Goal: Information Seeking & Learning: Learn about a topic

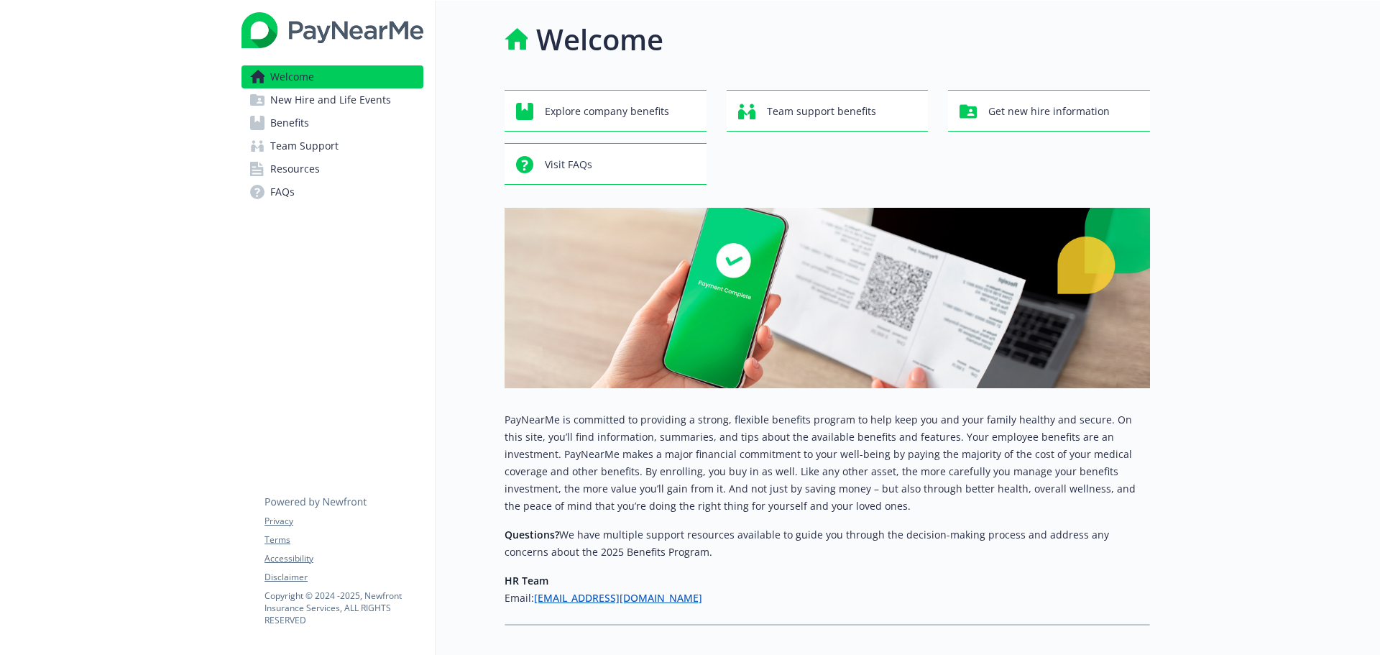
click at [387, 130] on link "Benefits" at bounding box center [333, 122] width 182 height 23
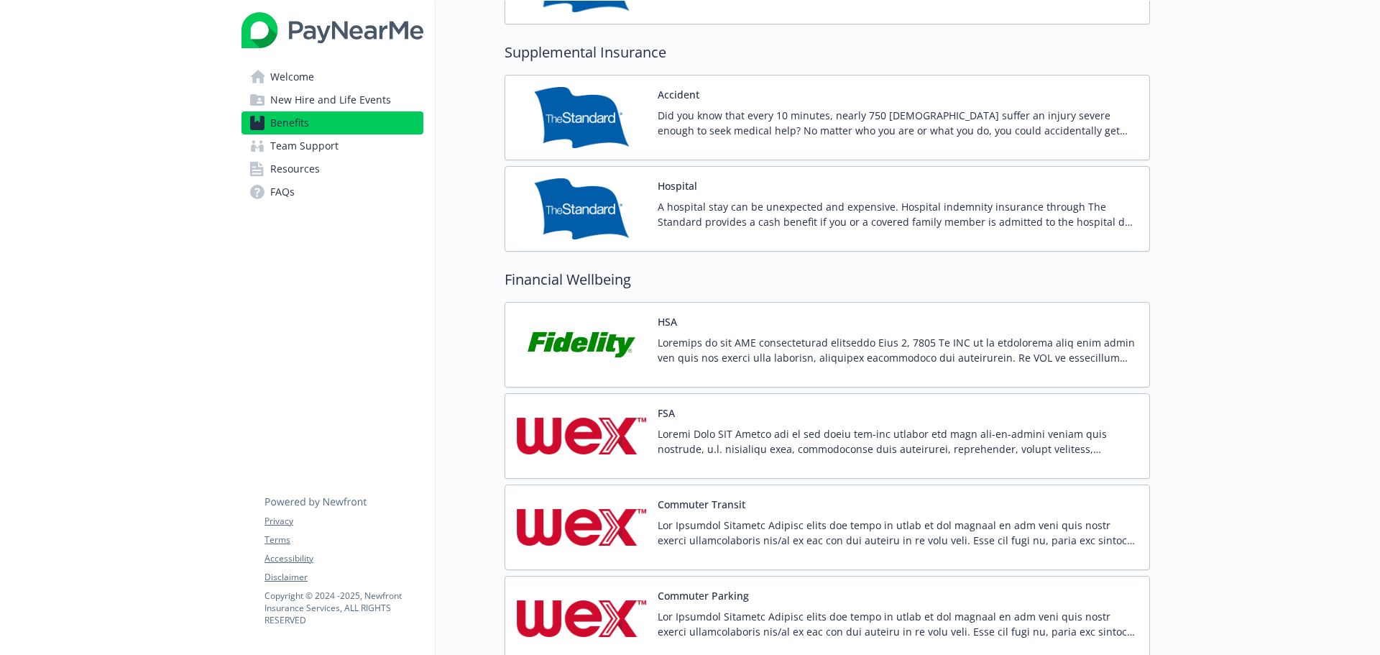
scroll to position [1661, 0]
